Goal: Transaction & Acquisition: Book appointment/travel/reservation

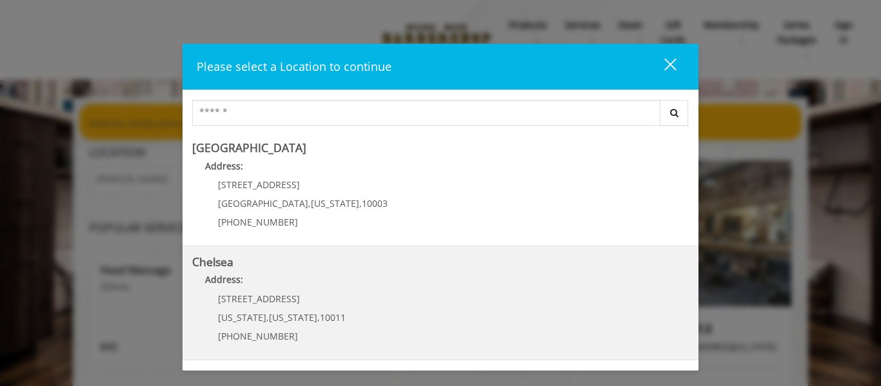
click at [320, 315] on span "10011" at bounding box center [333, 317] width 26 height 12
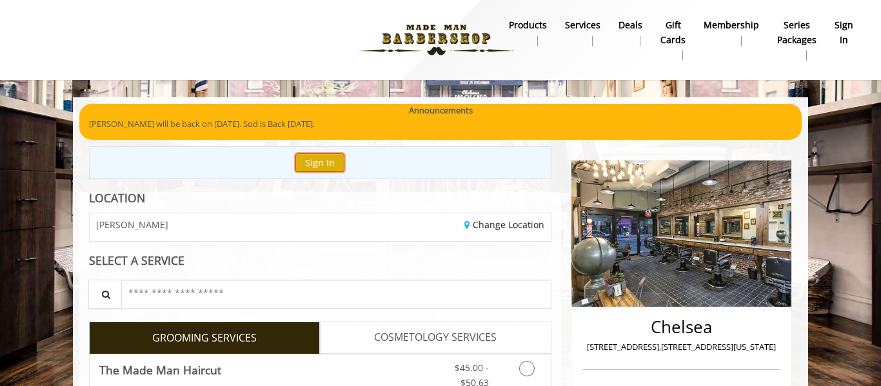
click at [325, 159] on button "Sign In" at bounding box center [319, 162] width 49 height 19
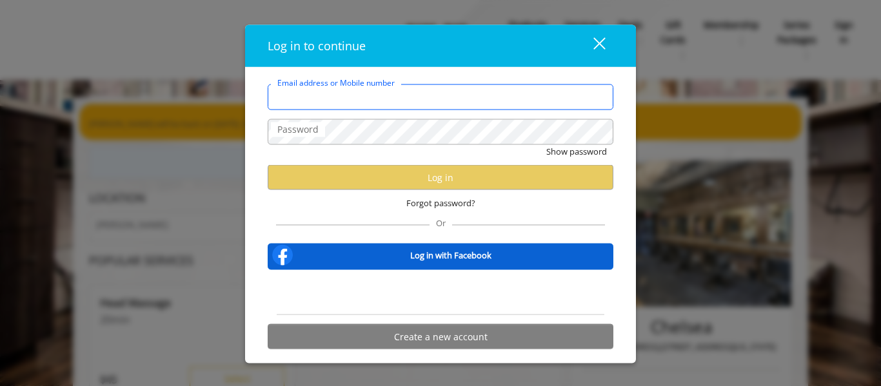
type input "**********"
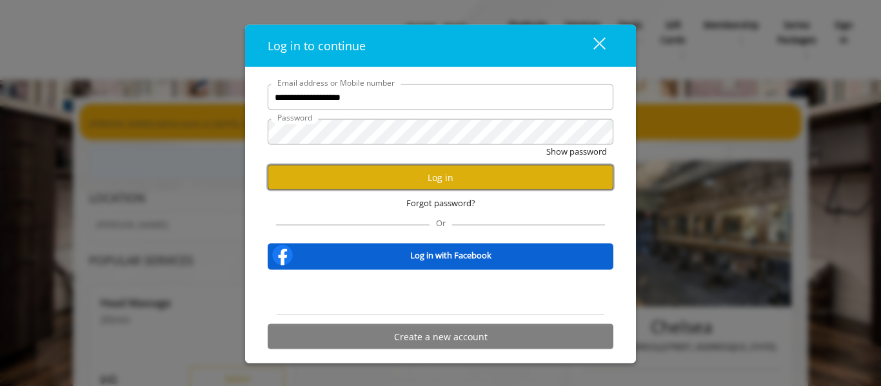
click at [567, 172] on button "Log in" at bounding box center [441, 177] width 346 height 25
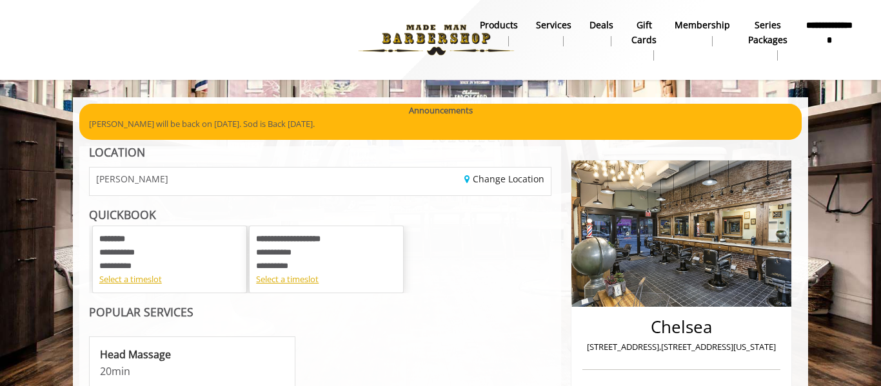
scroll to position [4, 0]
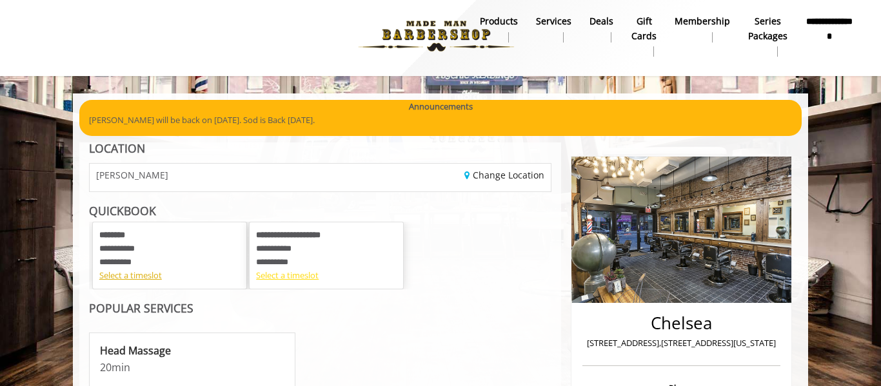
click at [315, 273] on div "Select a timeslot" at bounding box center [326, 276] width 141 height 14
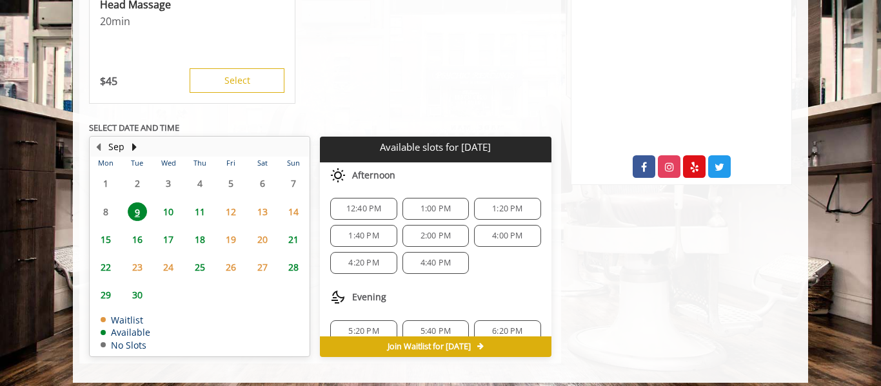
scroll to position [0, 0]
click at [351, 237] on span "1:40 PM" at bounding box center [363, 237] width 30 height 10
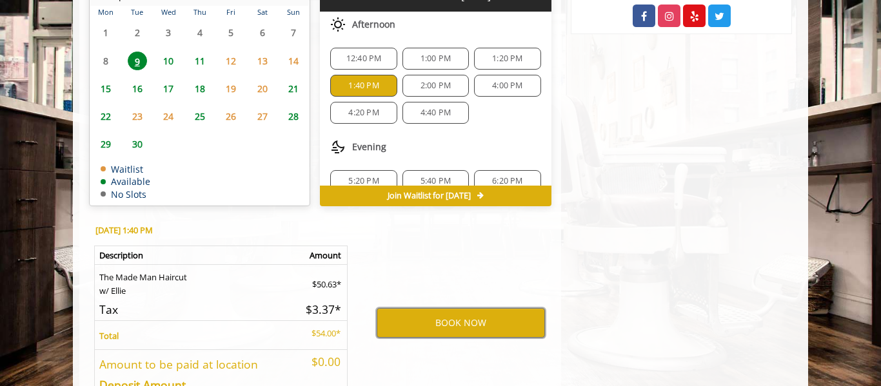
scroll to position [775, 0]
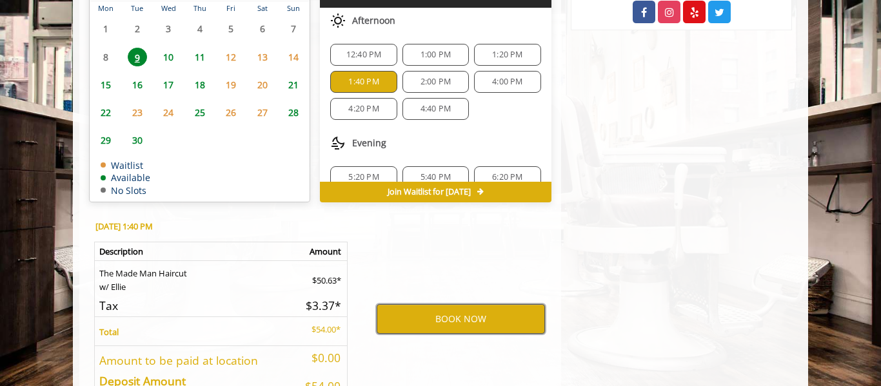
click at [457, 313] on button "BOOK NOW" at bounding box center [461, 319] width 168 height 30
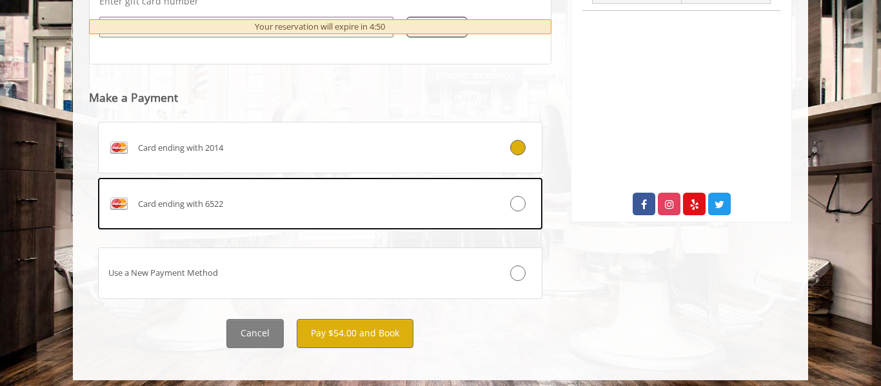
scroll to position [589, 0]
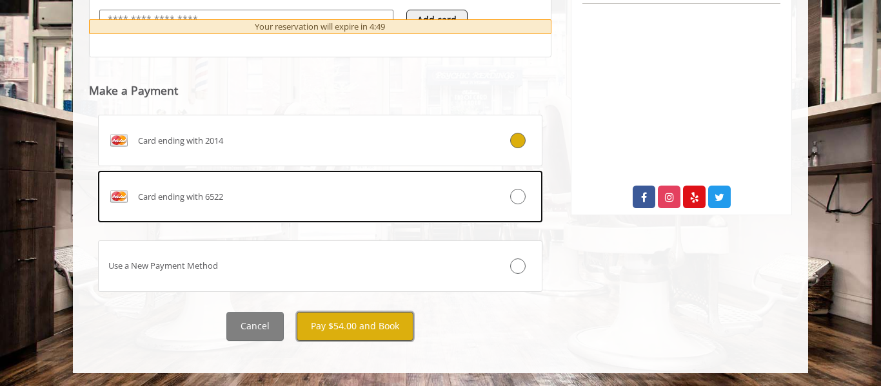
click at [395, 322] on button "Pay $54.00 and Book" at bounding box center [355, 326] width 117 height 29
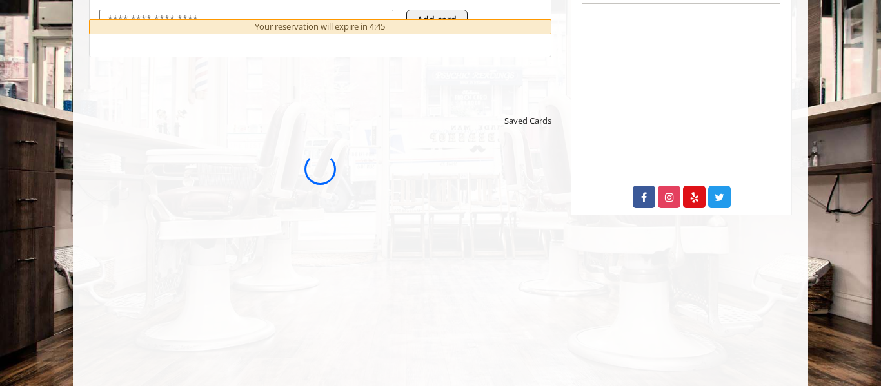
scroll to position [0, 0]
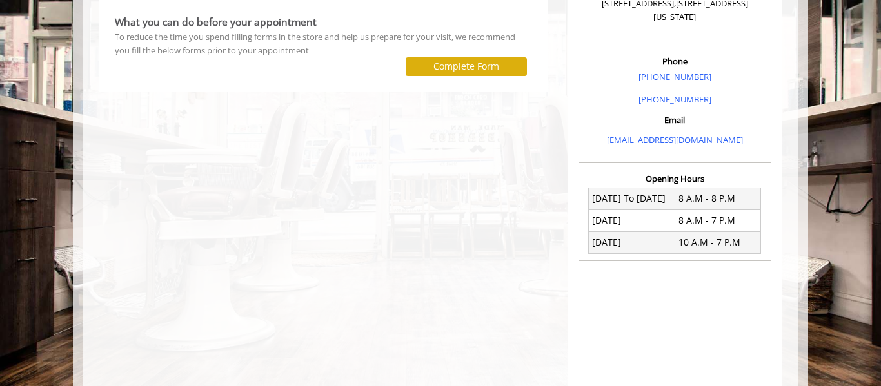
scroll to position [314, 0]
